Goal: Find specific page/section: Find specific page/section

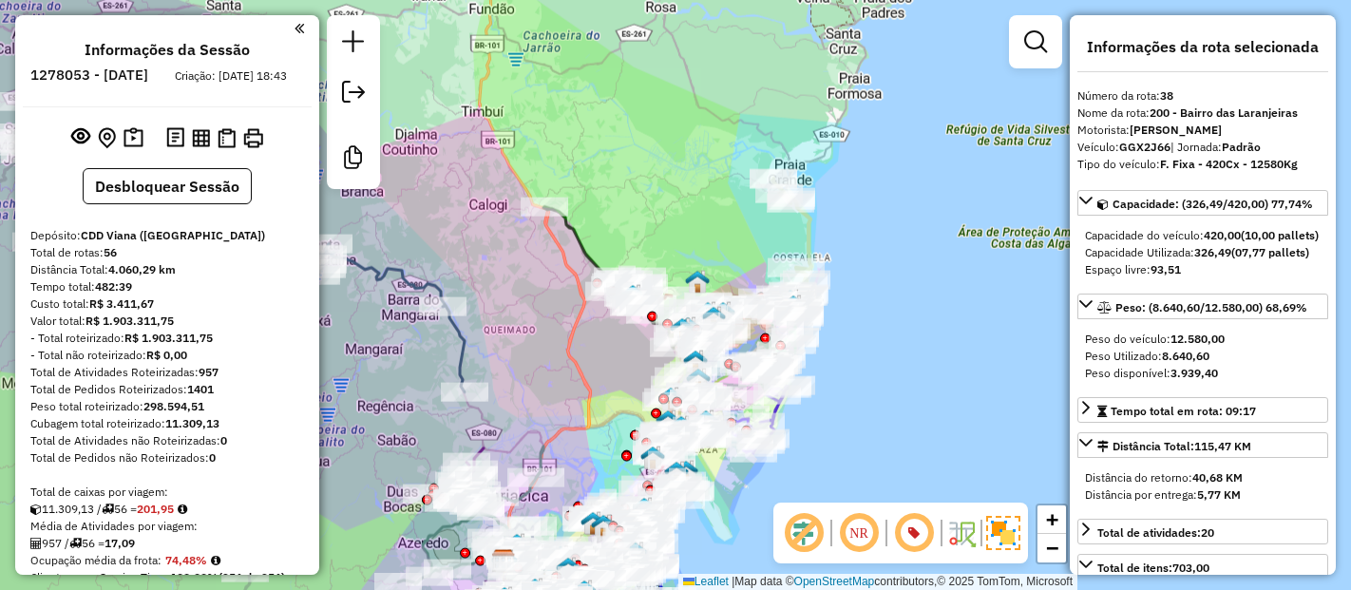
select select "**********"
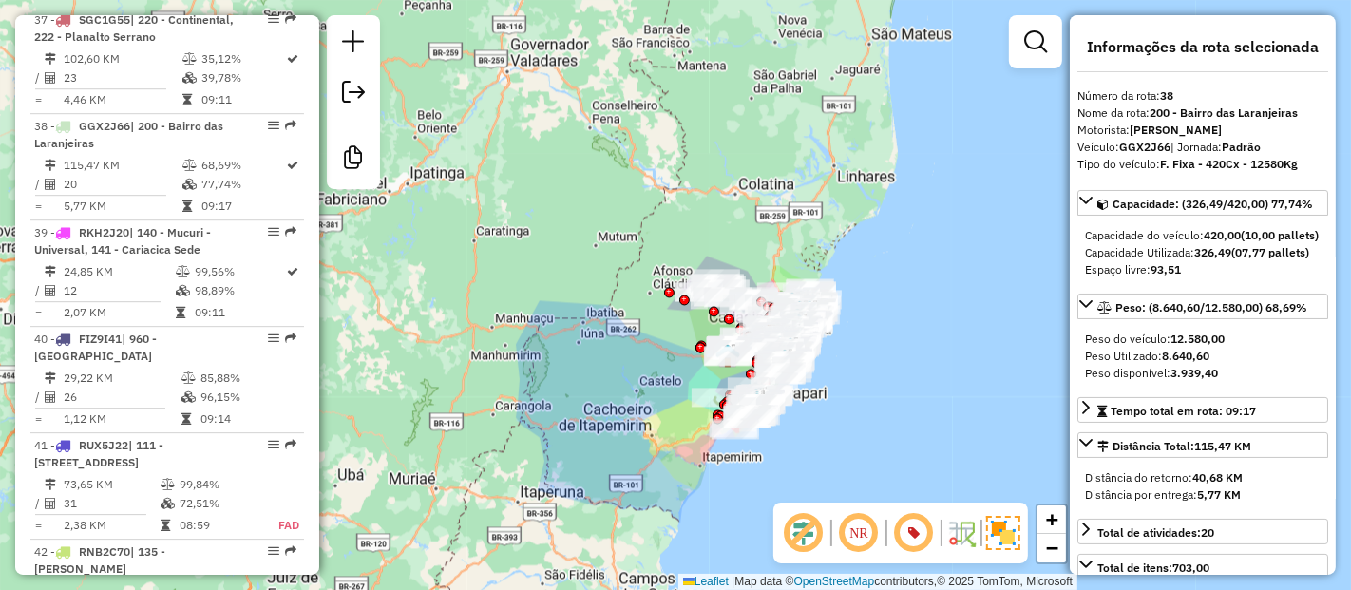
drag, startPoint x: 942, startPoint y: 359, endPoint x: 844, endPoint y: 409, distance: 109.7
click at [844, 409] on div "Janela de atendimento Grade de atendimento Capacidade Transportadoras Veículos …" at bounding box center [675, 295] width 1351 height 590
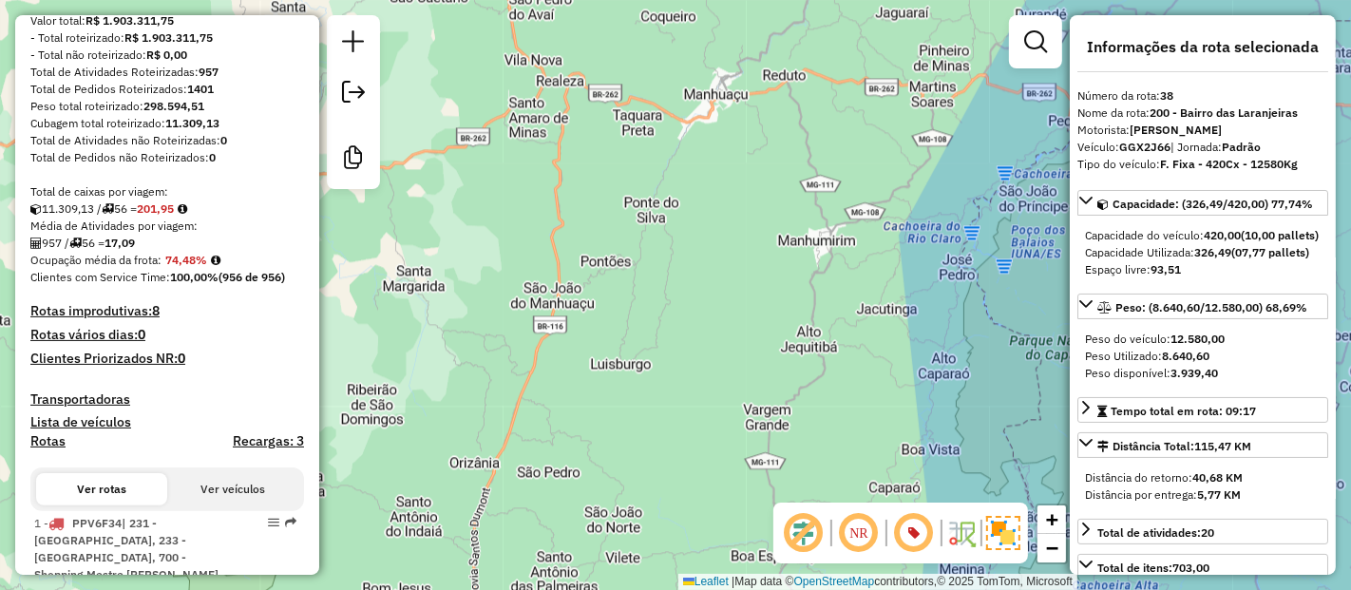
scroll to position [0, 0]
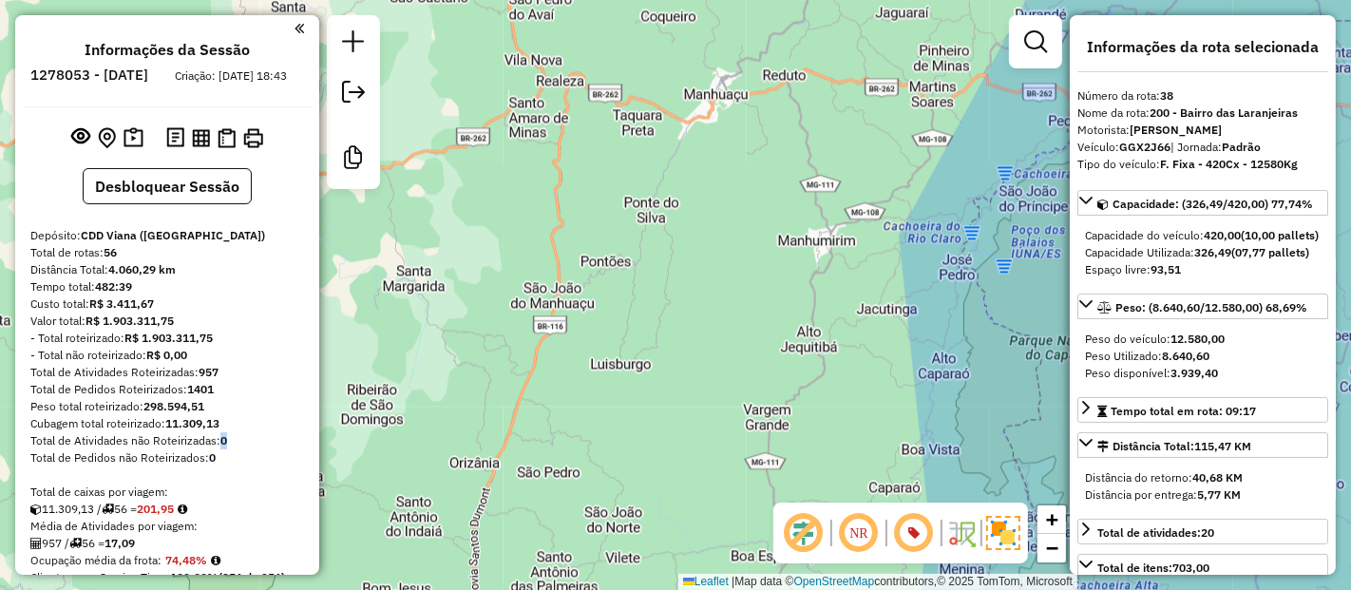
click at [226, 448] on strong "0" at bounding box center [223, 440] width 7 height 14
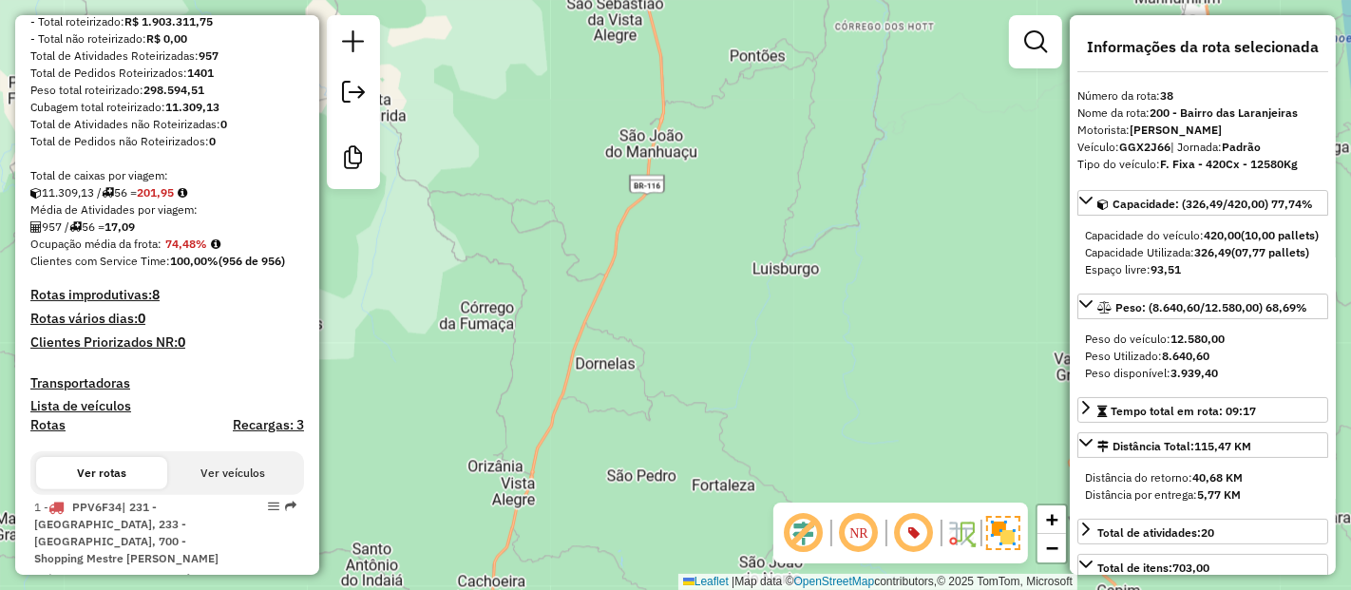
scroll to position [844, 0]
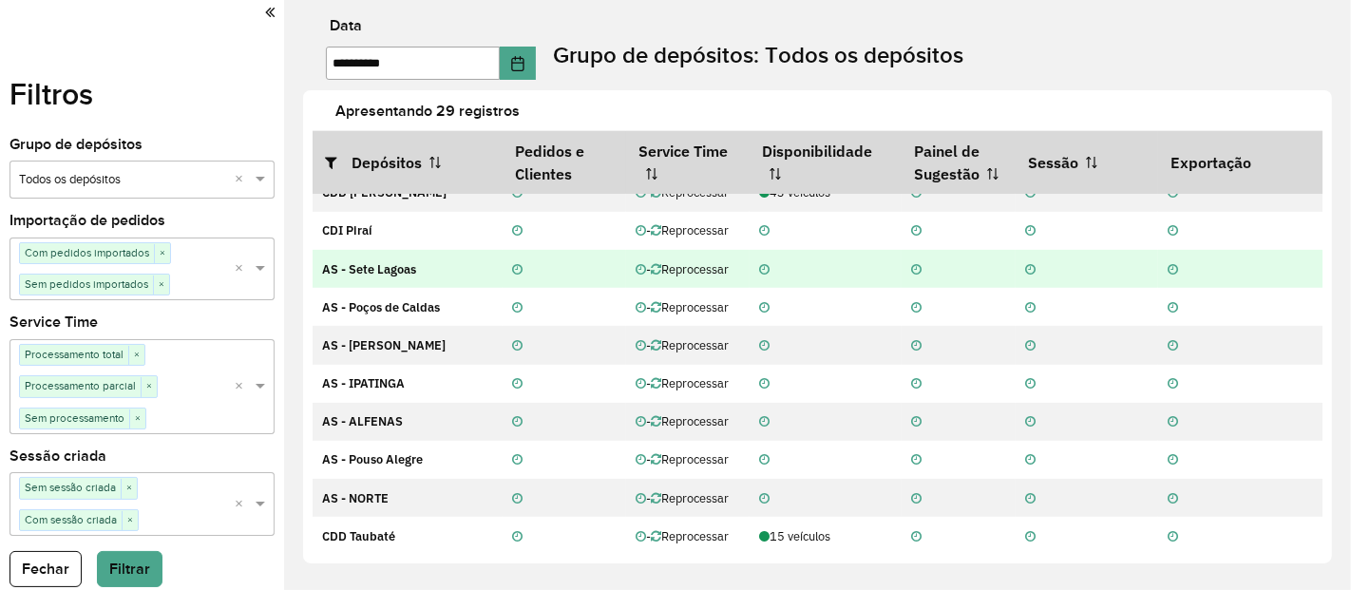
scroll to position [743, 0]
